Goal: Navigation & Orientation: Find specific page/section

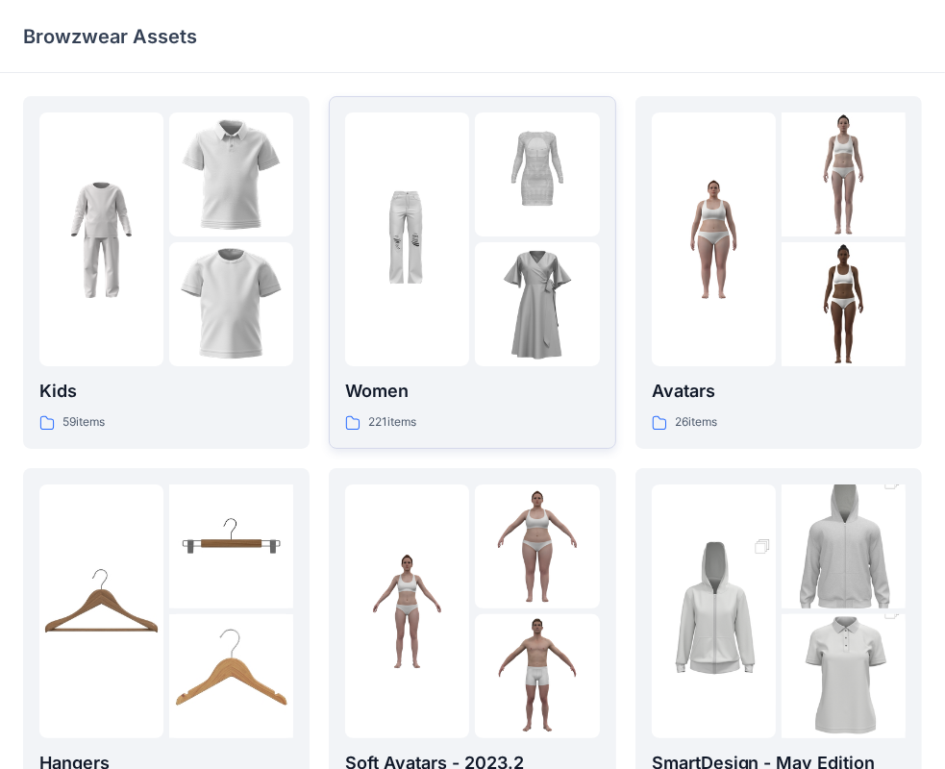
click at [386, 427] on p "221 items" at bounding box center [392, 422] width 48 height 20
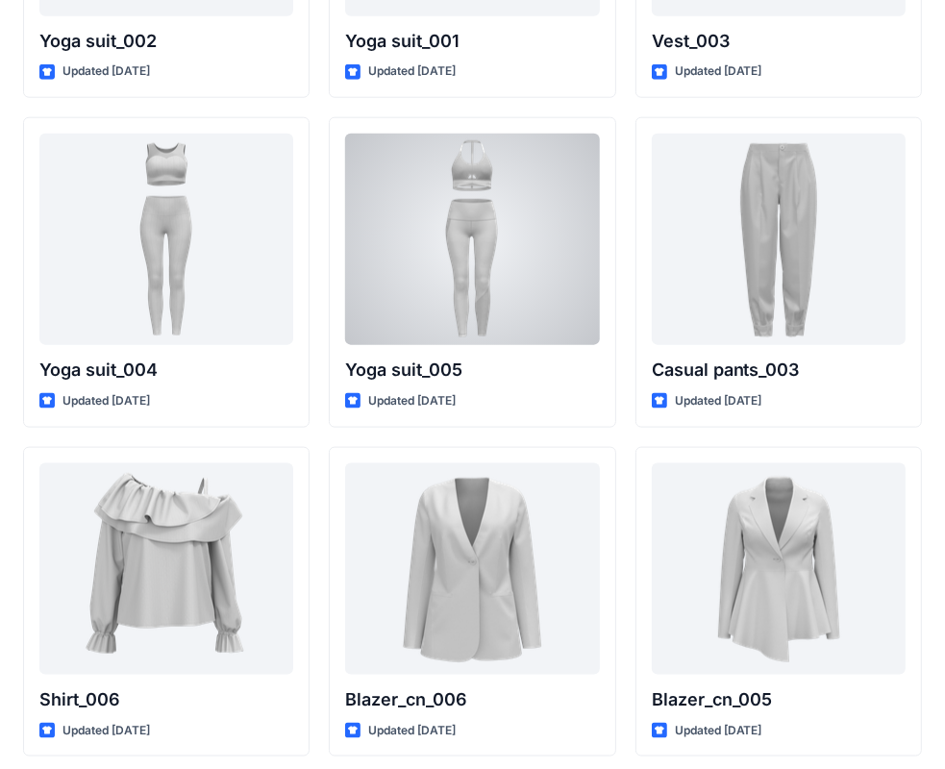
scroll to position [10888, 0]
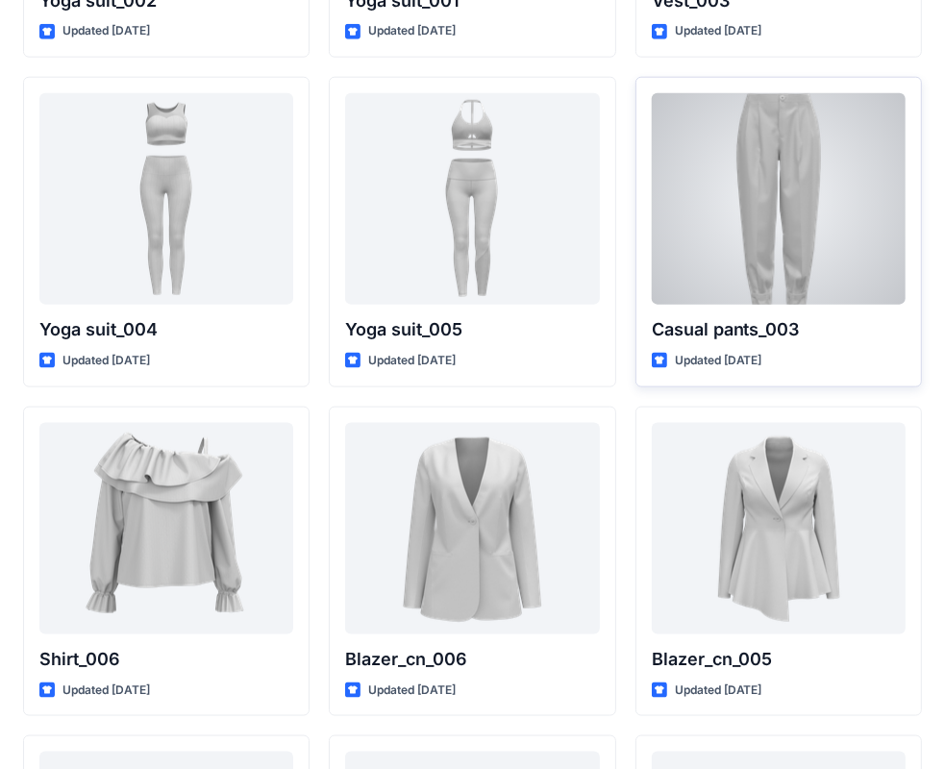
click at [738, 188] on div at bounding box center [779, 199] width 254 height 212
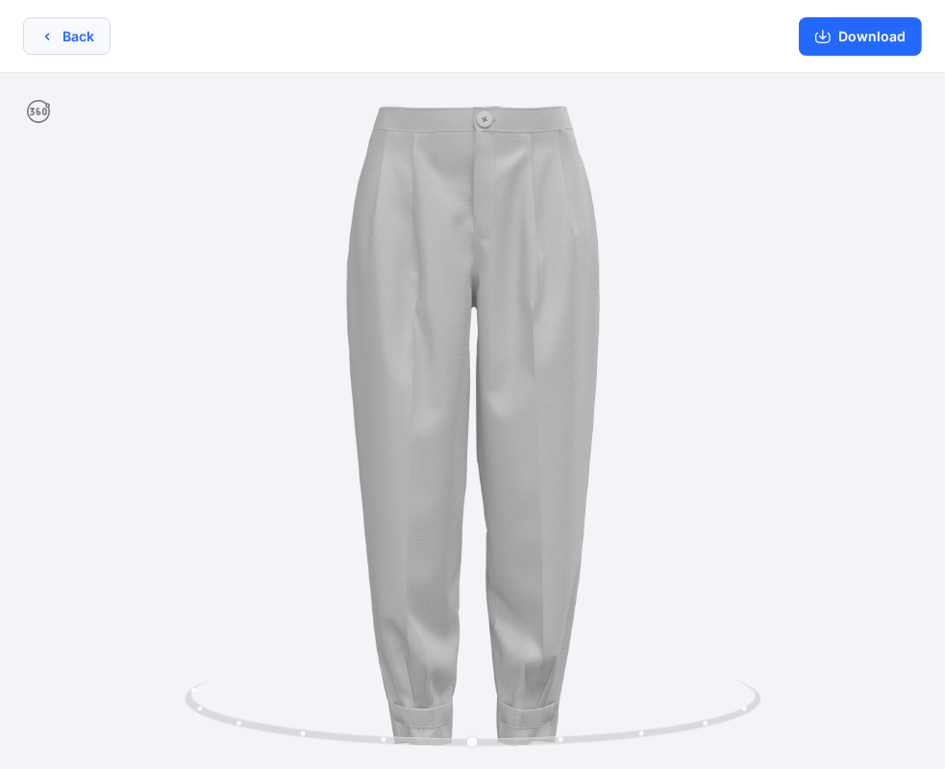
click at [72, 29] on button "Back" at bounding box center [66, 35] width 87 height 37
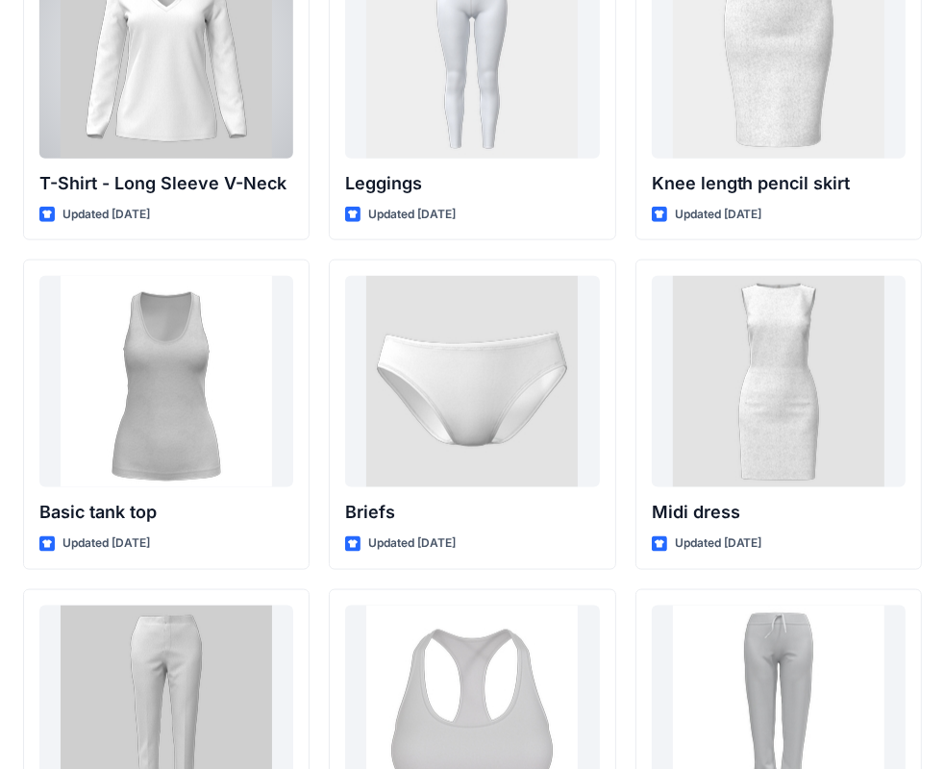
scroll to position [15653, 0]
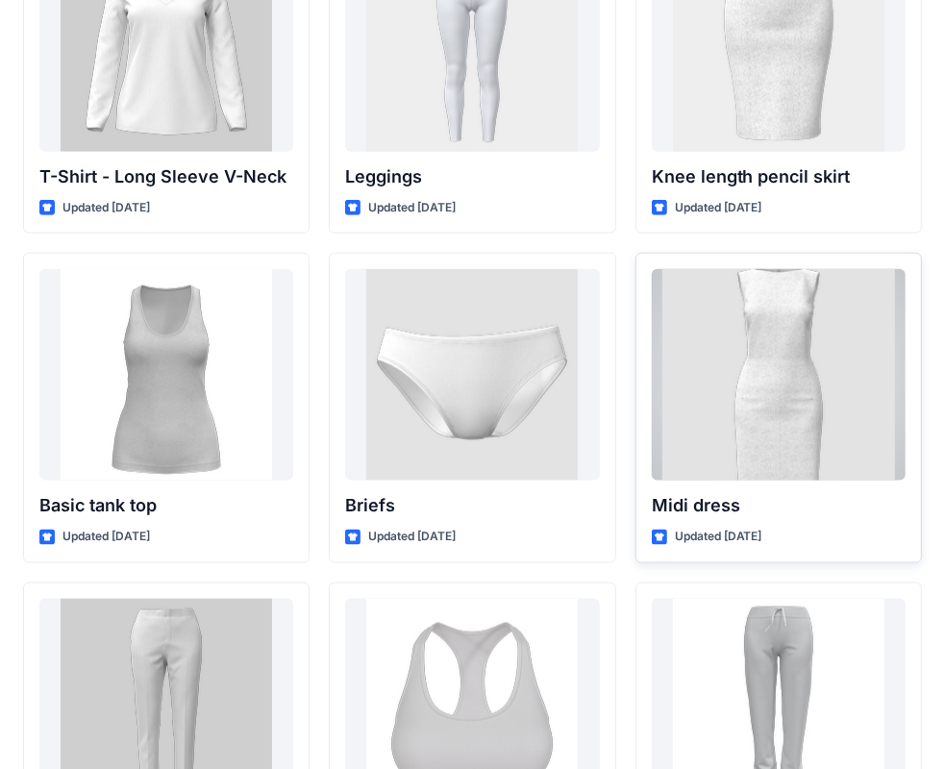
click at [828, 363] on div at bounding box center [779, 375] width 254 height 212
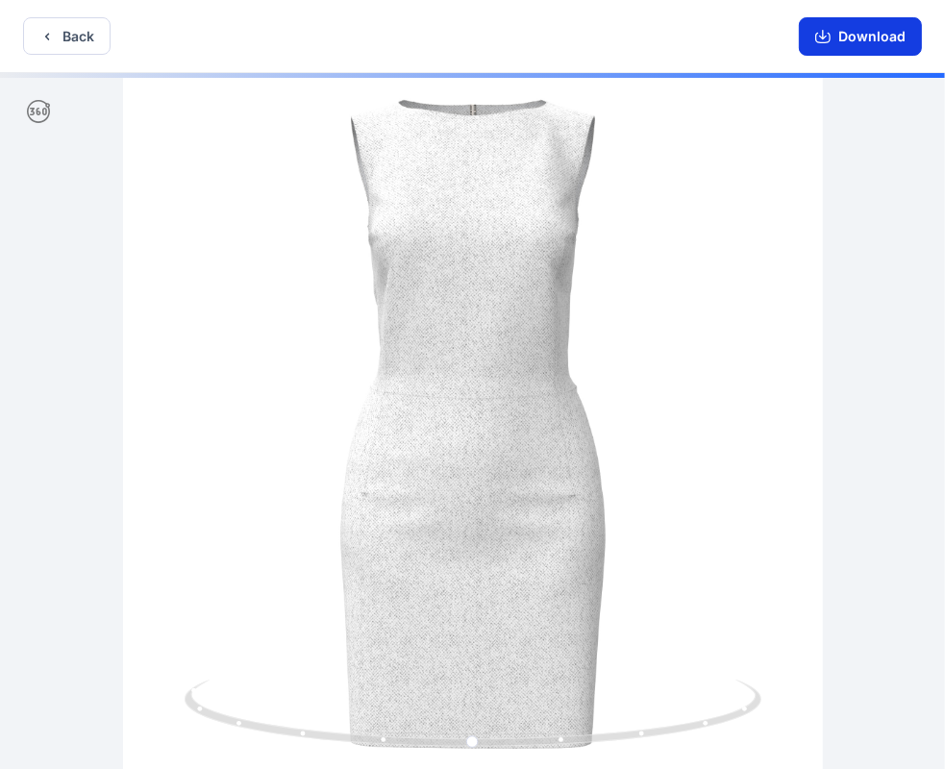
click at [826, 37] on icon "button" at bounding box center [823, 35] width 8 height 10
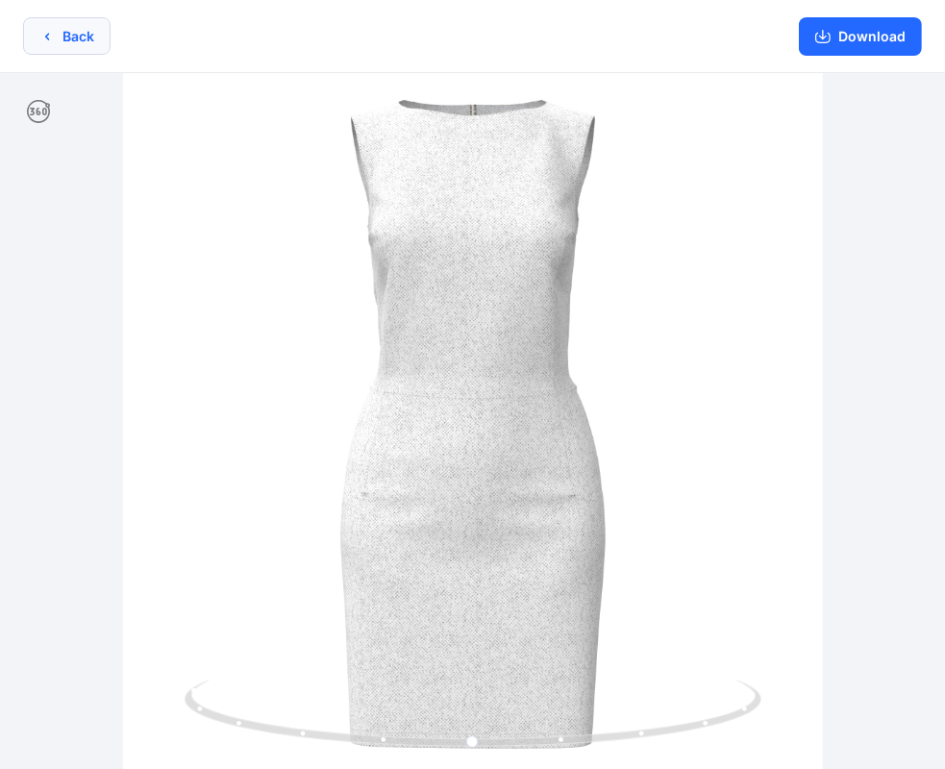
click at [93, 34] on button "Back" at bounding box center [66, 35] width 87 height 37
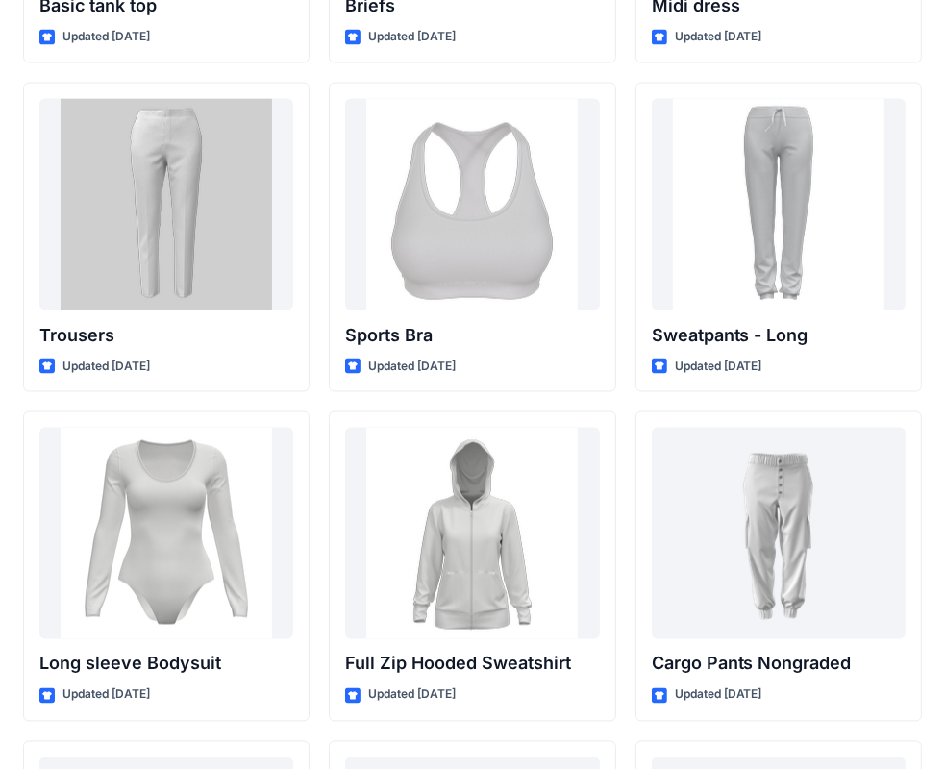
scroll to position [16114, 0]
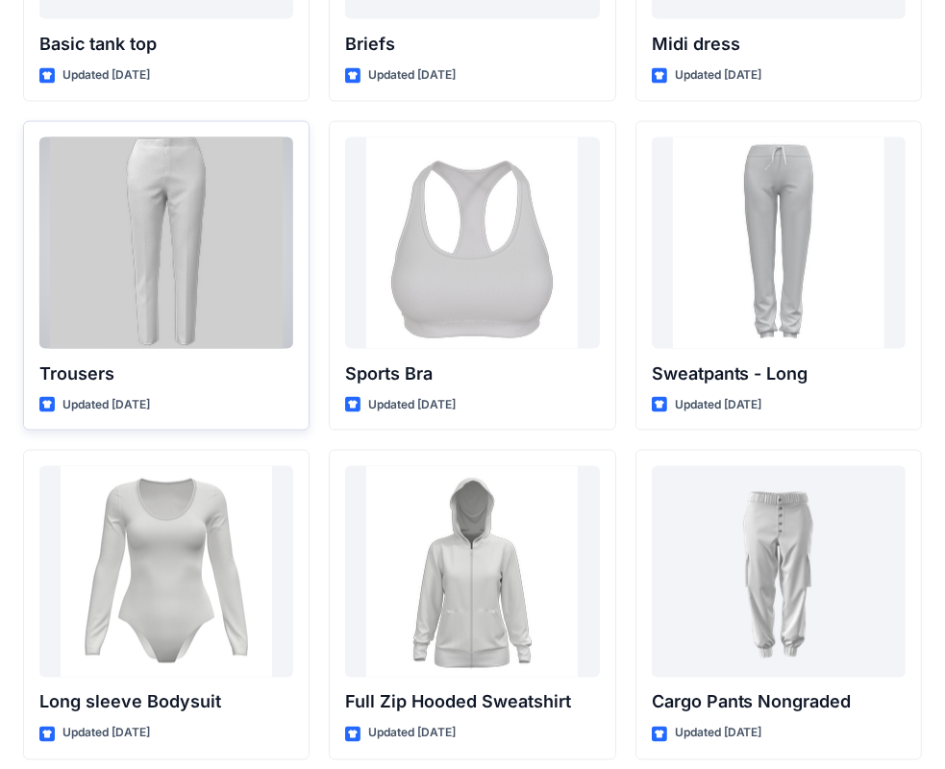
click at [165, 142] on div at bounding box center [166, 243] width 254 height 212
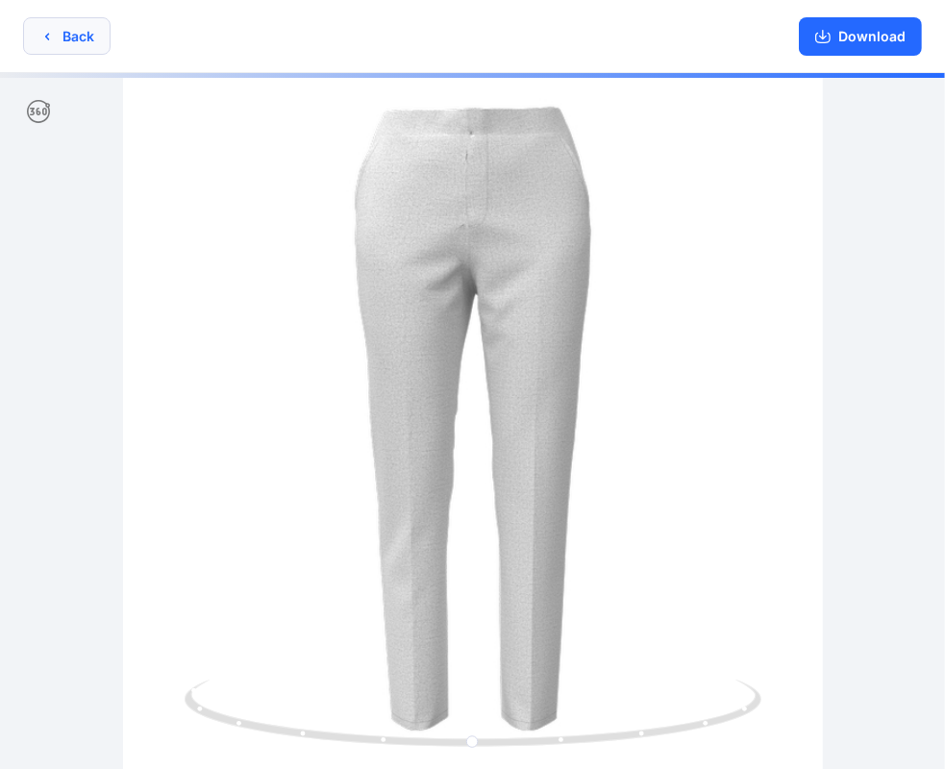
click at [48, 45] on button "Back" at bounding box center [66, 35] width 87 height 37
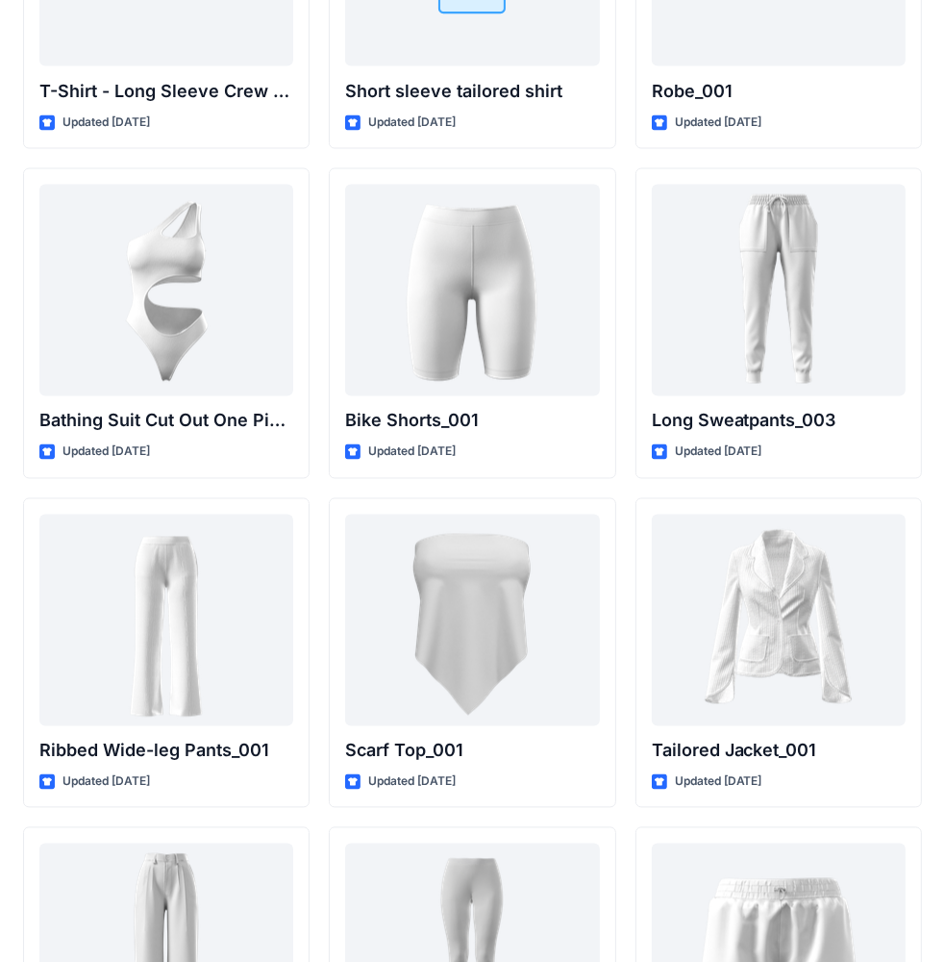
scroll to position [21009, 0]
